Goal: Information Seeking & Learning: Understand process/instructions

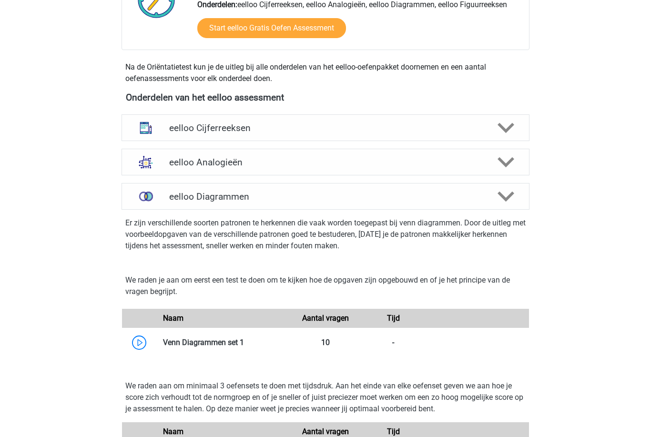
scroll to position [280, 0]
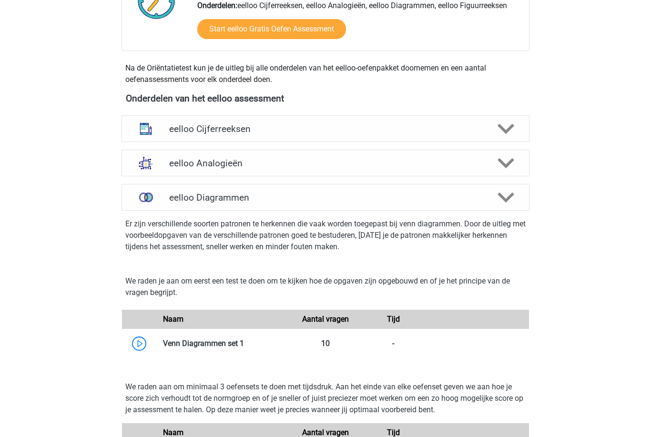
click at [503, 196] on polygon at bounding box center [506, 198] width 17 height 10
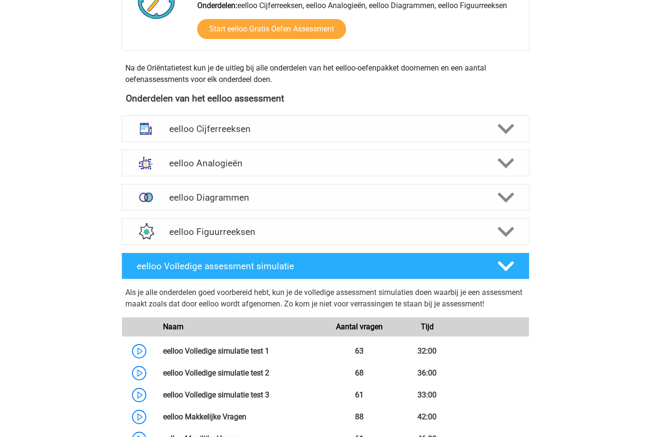
click at [509, 205] on icon at bounding box center [506, 197] width 17 height 17
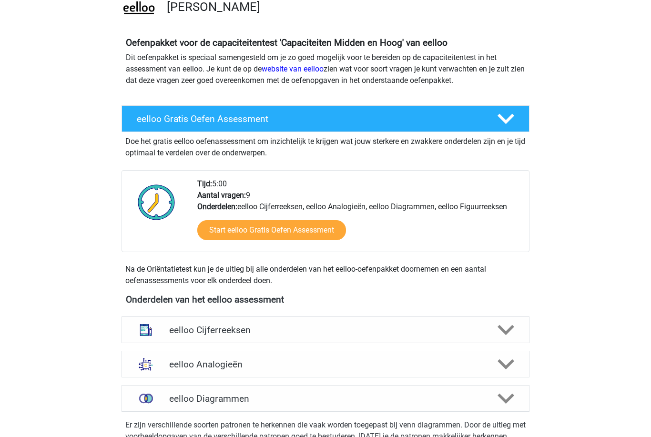
scroll to position [0, 0]
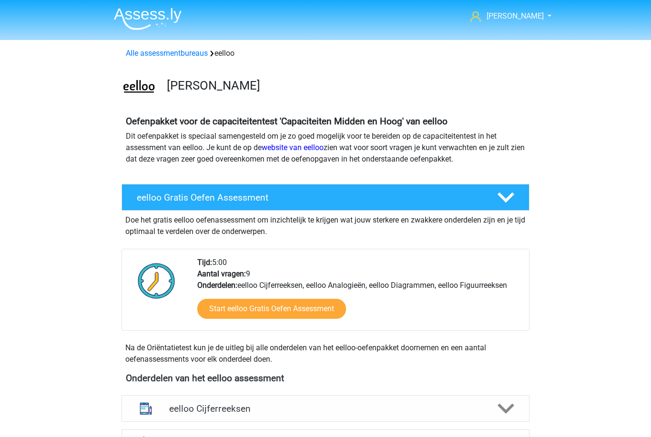
click at [521, 5] on nav "Dieuwertje d-prins@live.nl Nederlands" at bounding box center [325, 16] width 439 height 31
click at [187, 54] on link "Alle assessmentbureaus" at bounding box center [167, 53] width 82 height 9
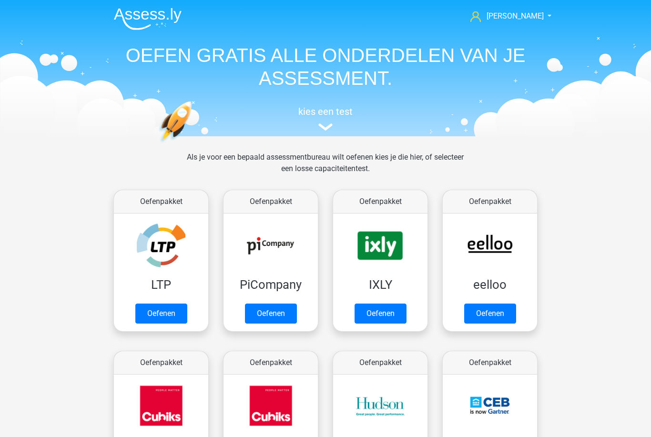
scroll to position [16, 0]
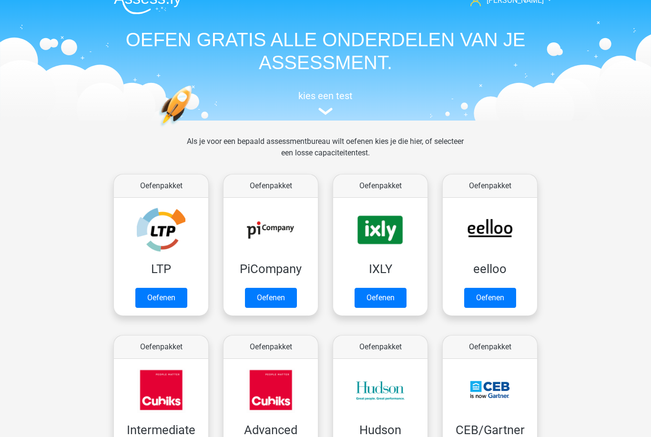
click at [501, 299] on link "Oefenen" at bounding box center [490, 298] width 52 height 20
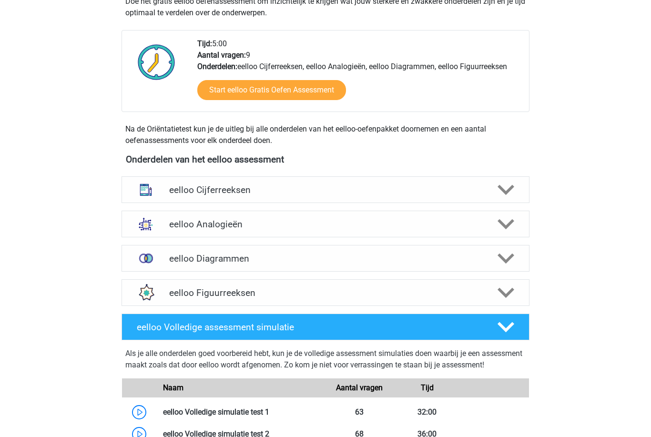
scroll to position [218, 0]
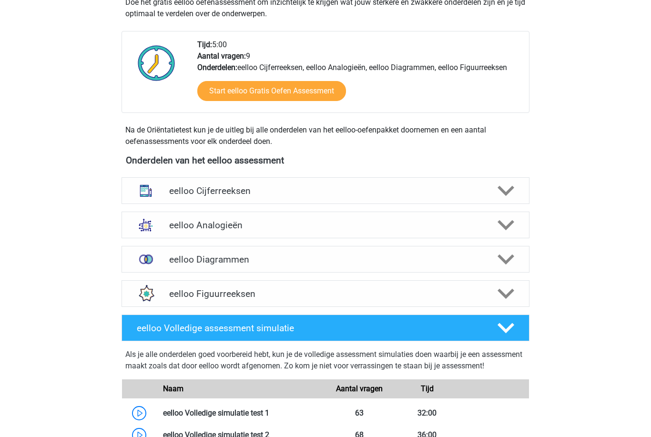
click at [506, 260] on icon at bounding box center [506, 259] width 17 height 17
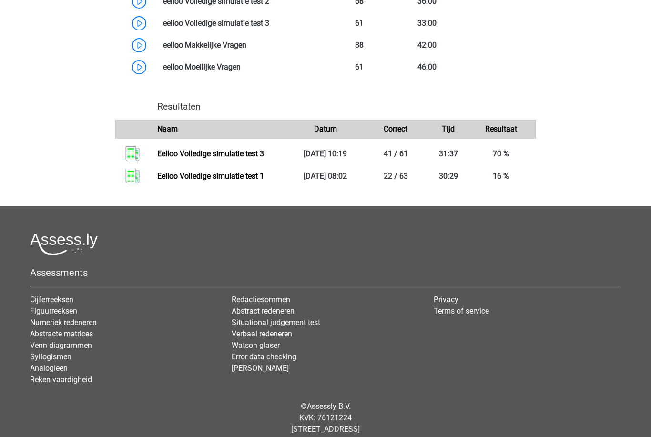
scroll to position [1165, 0]
click at [82, 350] on link "Venn diagrammen" at bounding box center [61, 345] width 62 height 9
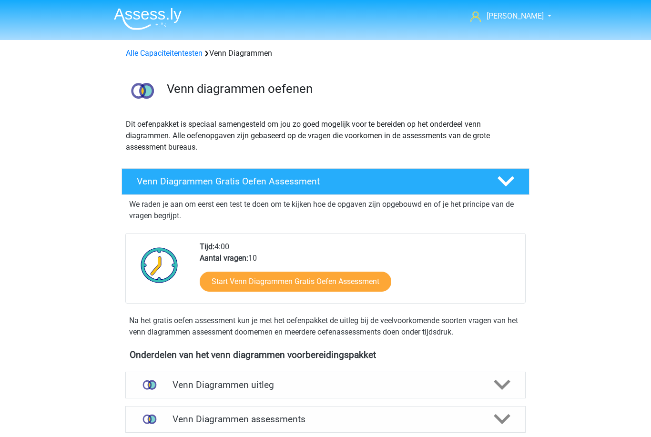
click at [501, 385] on polygon at bounding box center [502, 385] width 17 height 10
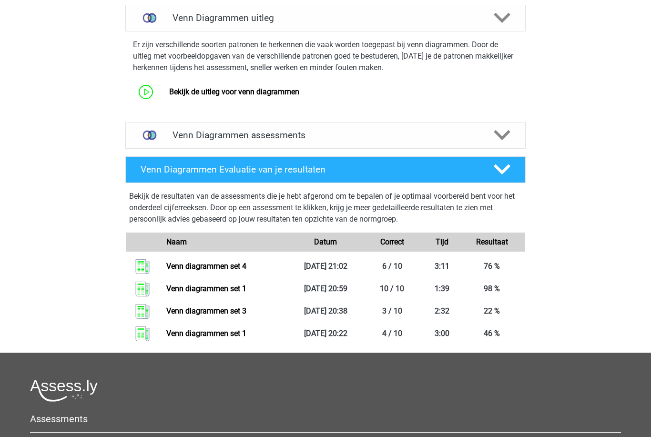
scroll to position [363, 0]
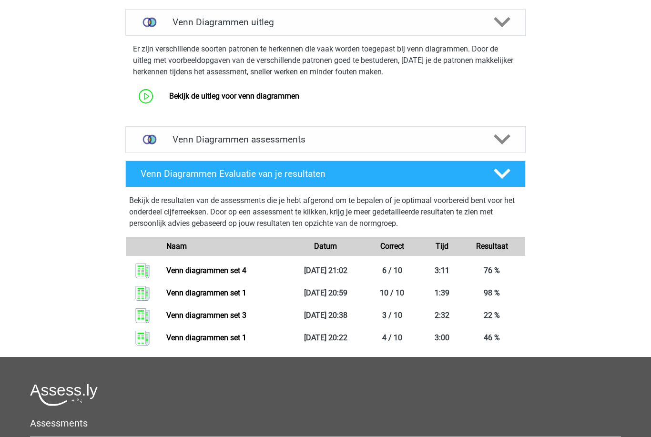
click at [297, 99] on link "Bekijk de uitleg voor venn diagrammen" at bounding box center [234, 96] width 130 height 9
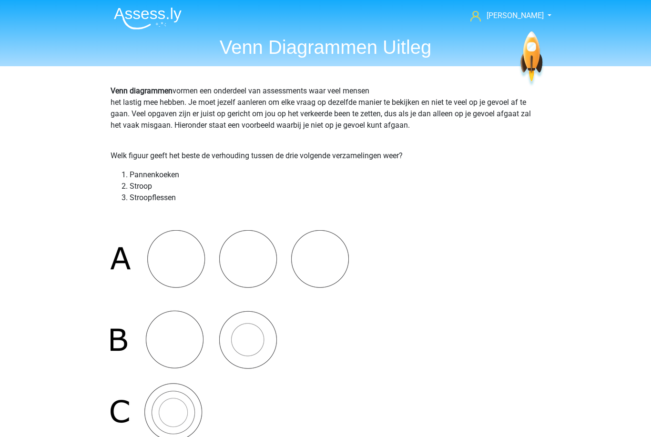
scroll to position [0, 0]
